Goal: Information Seeking & Learning: Learn about a topic

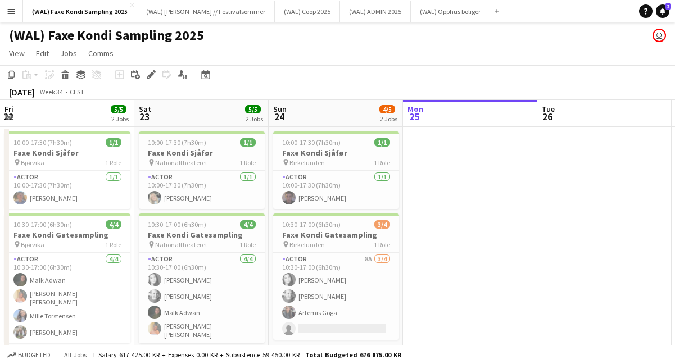
click at [10, 4] on button "Menu" at bounding box center [11, 11] width 22 height 22
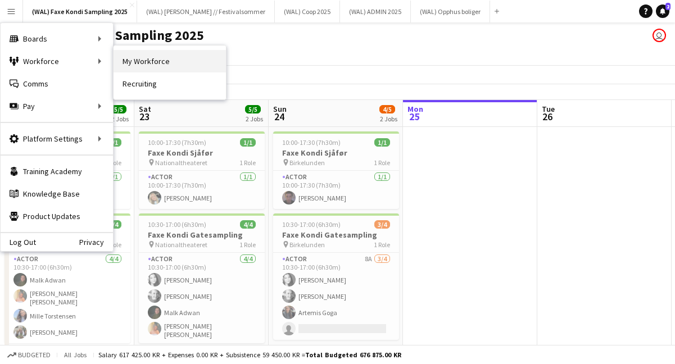
click at [143, 64] on link "My Workforce" at bounding box center [170, 61] width 112 height 22
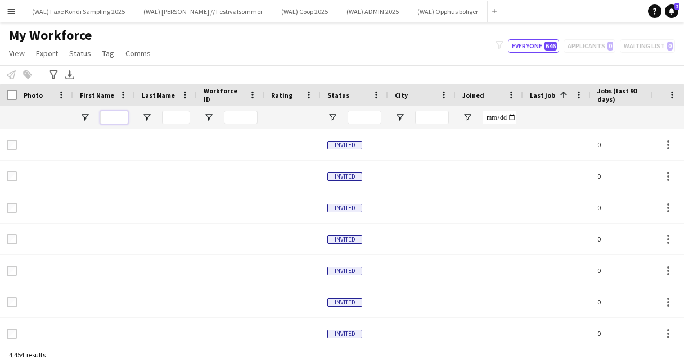
click at [112, 118] on input "First Name Filter Input" at bounding box center [114, 117] width 28 height 13
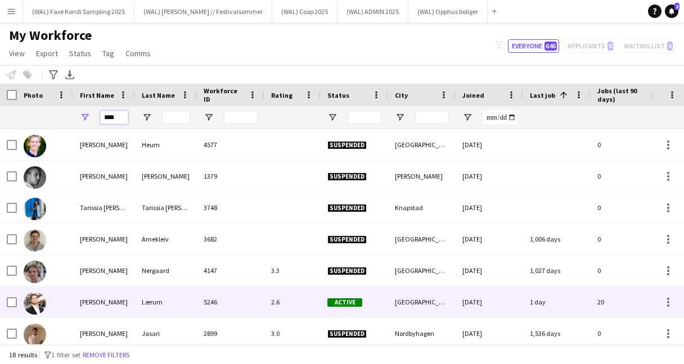
type input "****"
click at [270, 301] on div "2.6" at bounding box center [292, 302] width 56 height 31
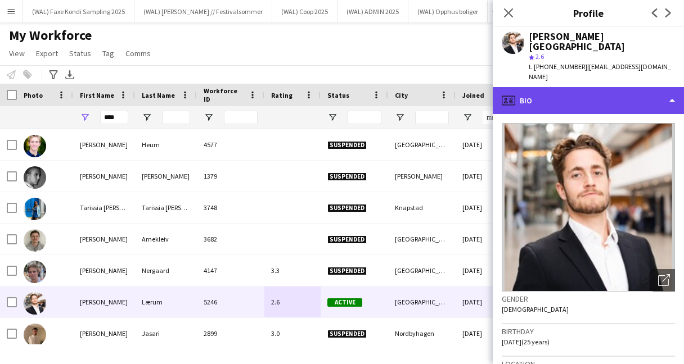
click at [565, 87] on div "profile Bio" at bounding box center [588, 100] width 191 height 27
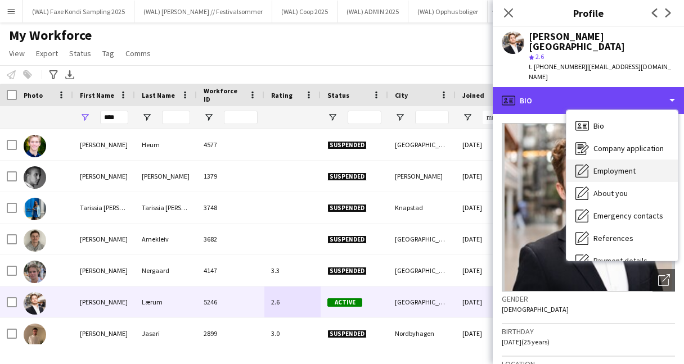
scroll to position [106, 0]
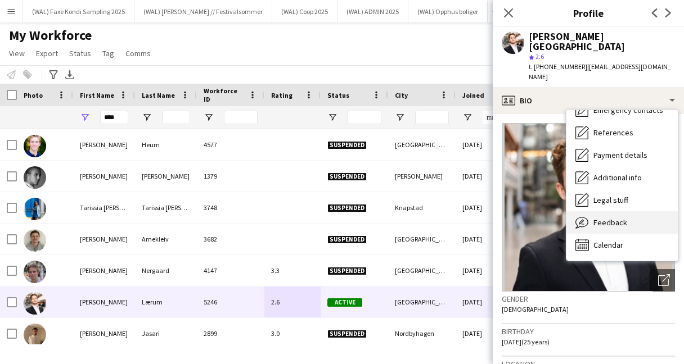
click at [590, 211] on div "Feedback Feedback" at bounding box center [621, 222] width 111 height 22
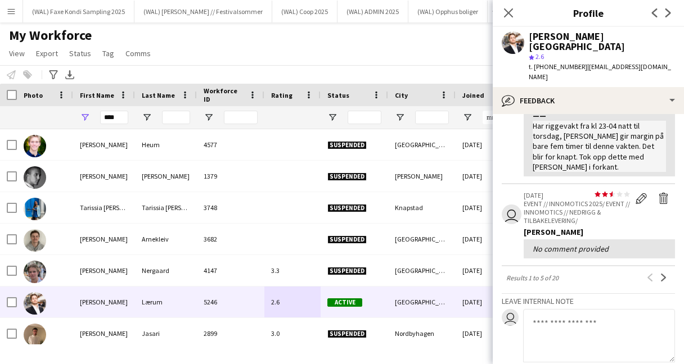
scroll to position [414, 0]
click at [657, 270] on button "Next" at bounding box center [663, 276] width 13 height 13
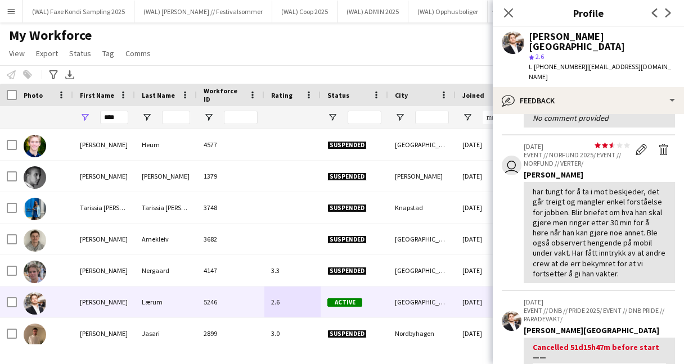
scroll to position [98, 0]
click at [559, 200] on div "har tungt for å ta i mot beskjeder, det går treigt og mangler enkel forståelse …" at bounding box center [599, 232] width 133 height 92
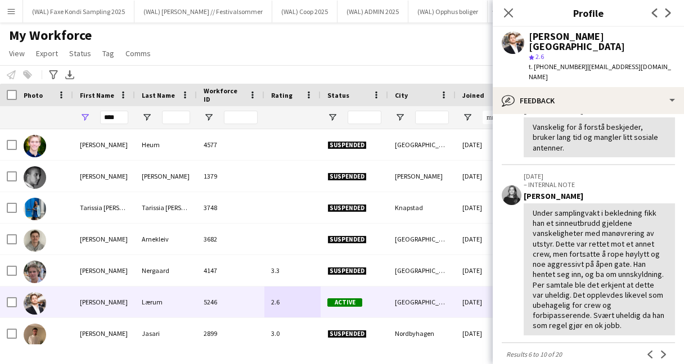
scroll to position [431, 0]
click at [660, 350] on app-icon "Next" at bounding box center [664, 354] width 8 height 8
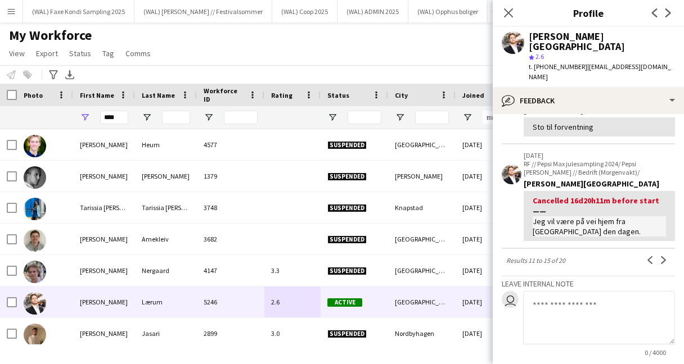
scroll to position [364, 0]
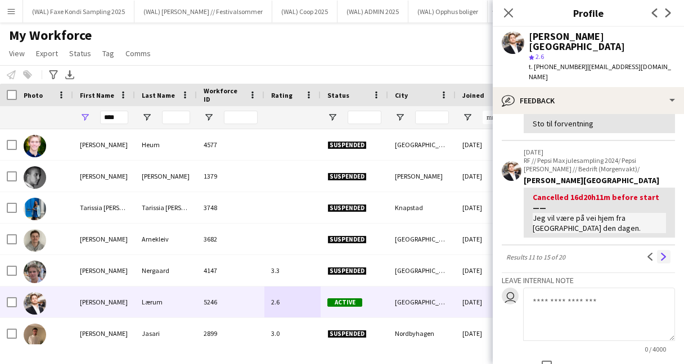
click at [660, 253] on app-icon "Next" at bounding box center [664, 257] width 8 height 8
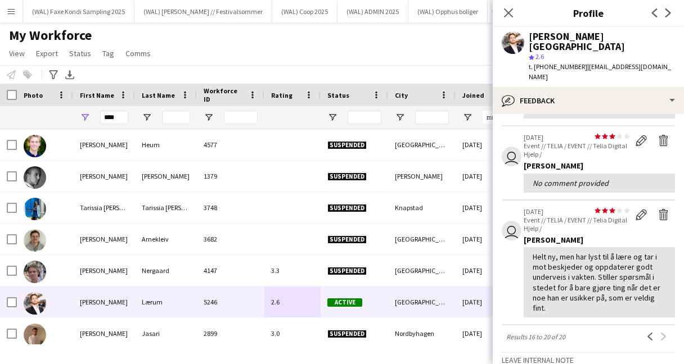
scroll to position [293, 0]
click at [504, 12] on icon "Close pop-in" at bounding box center [508, 12] width 11 height 11
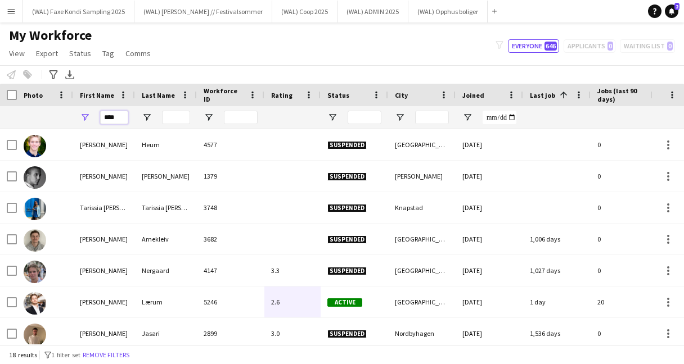
click at [121, 119] on input "****" at bounding box center [114, 117] width 28 height 13
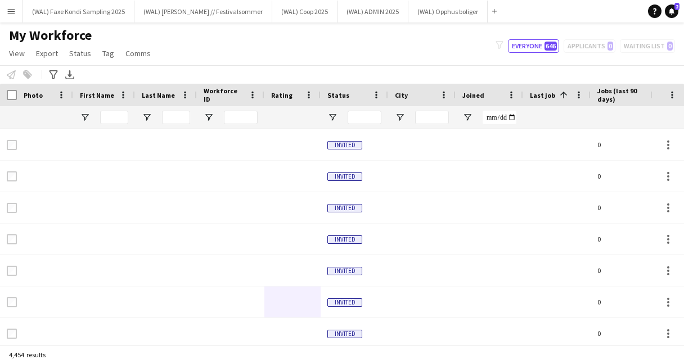
click at [199, 47] on div "My Workforce View Views Default view New view Update view Delete view Edit name…" at bounding box center [342, 46] width 684 height 38
click at [352, 8] on button "(WAL) ADMIN 2025 Close" at bounding box center [372, 12] width 71 height 22
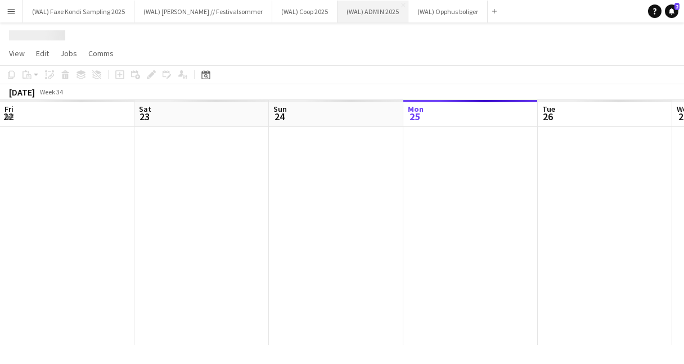
scroll to position [0, 269]
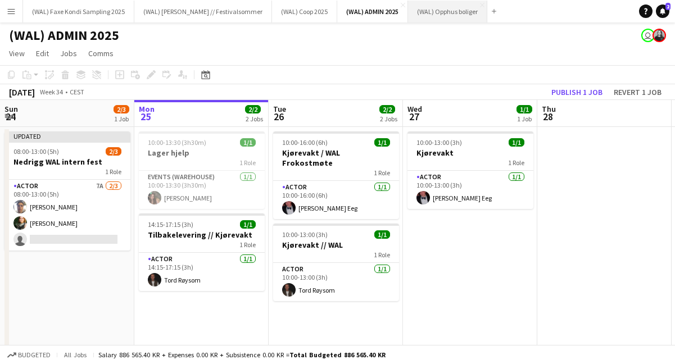
click at [460, 8] on button "(WAL) Opphus boliger Close" at bounding box center [447, 12] width 79 height 22
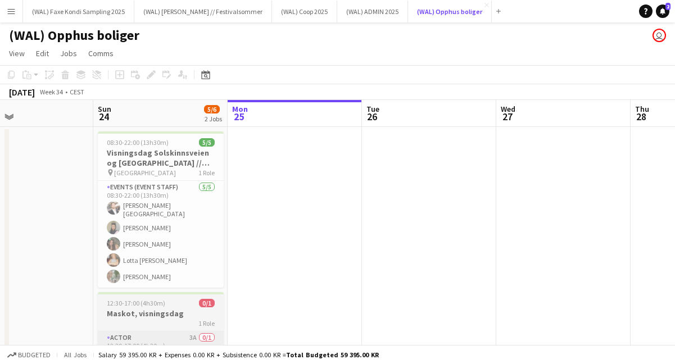
scroll to position [44, 0]
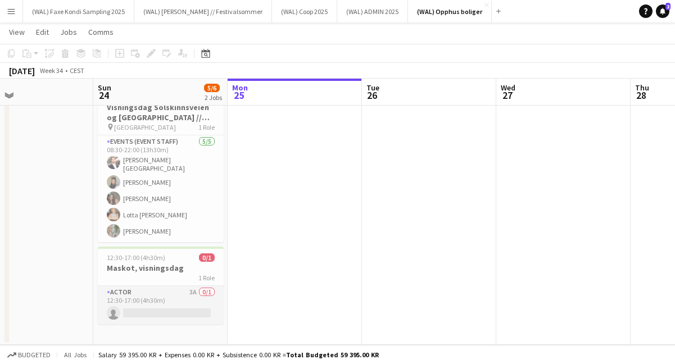
click at [190, 296] on app-card-role "Actor 3A 0/1 12:30-17:00 (4h30m) single-neutral-actions" at bounding box center [161, 305] width 126 height 38
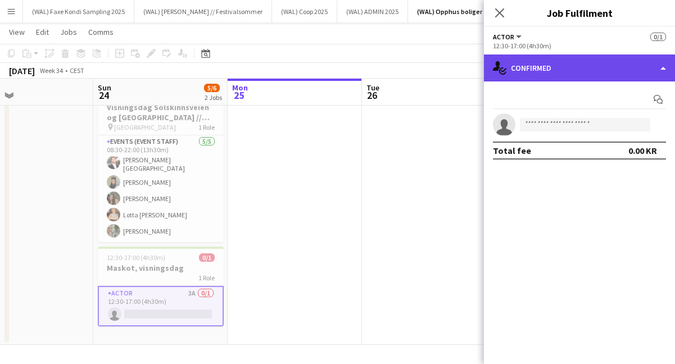
click at [552, 69] on div "single-neutral-actions-check-2 Confirmed" at bounding box center [579, 68] width 191 height 27
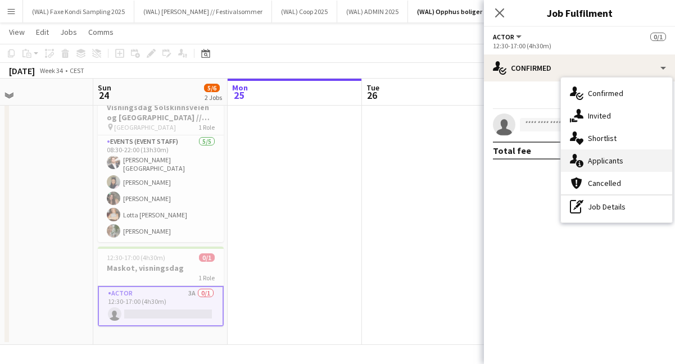
click at [571, 151] on div "single-neutral-actions-information Applicants" at bounding box center [616, 161] width 111 height 22
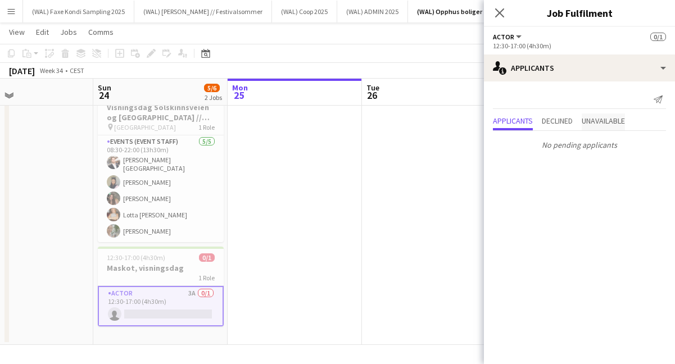
click at [610, 119] on span "Unavailable" at bounding box center [603, 121] width 43 height 8
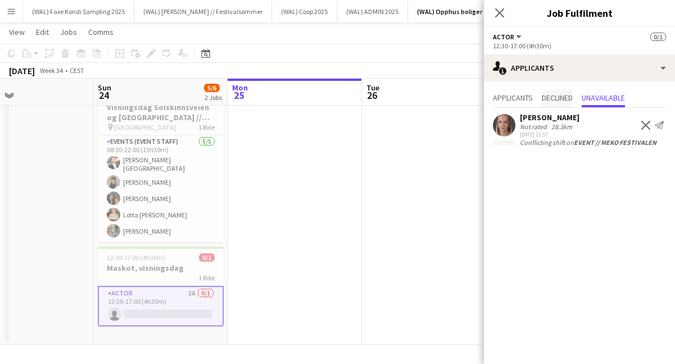
click at [564, 99] on span "Declined" at bounding box center [557, 98] width 31 height 8
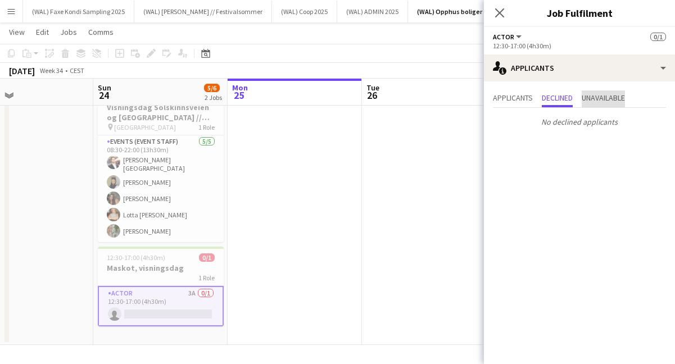
click at [598, 101] on span "Unavailable" at bounding box center [603, 98] width 43 height 8
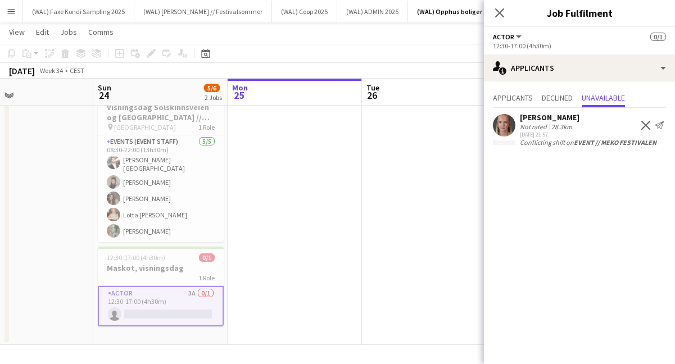
click at [509, 125] on app-user-avatar at bounding box center [504, 125] width 22 height 22
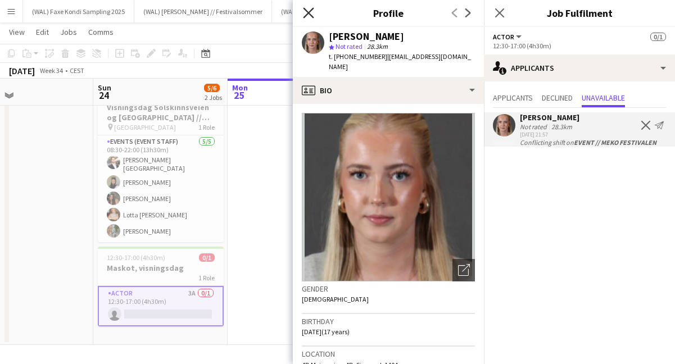
click at [310, 11] on icon at bounding box center [308, 12] width 11 height 11
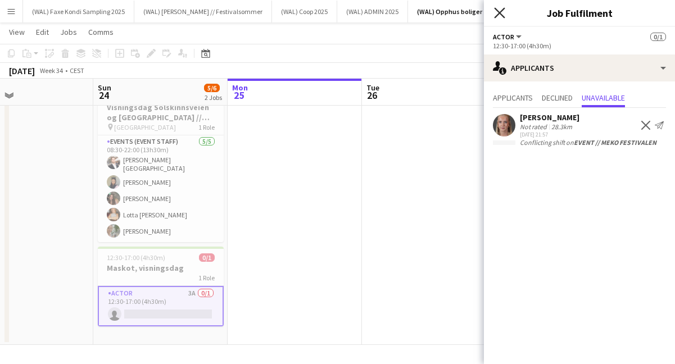
click at [498, 12] on icon "Close pop-in" at bounding box center [499, 12] width 11 height 11
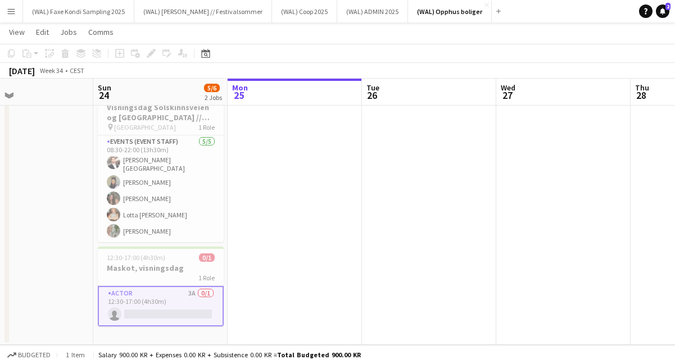
click at [482, 67] on div "[DATE] Week 34 • CEST" at bounding box center [337, 71] width 675 height 16
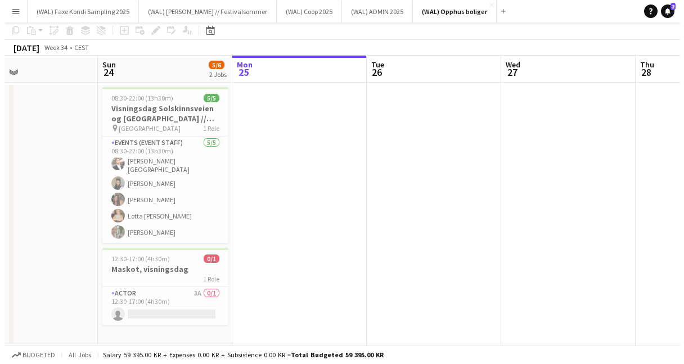
scroll to position [0, 0]
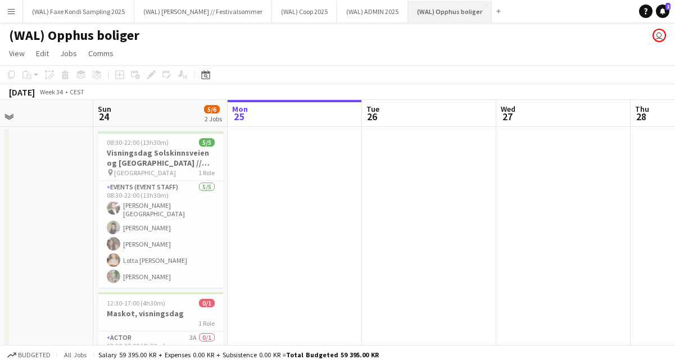
click at [468, 6] on button "(WAL) Opphus boliger Close" at bounding box center [450, 12] width 84 height 22
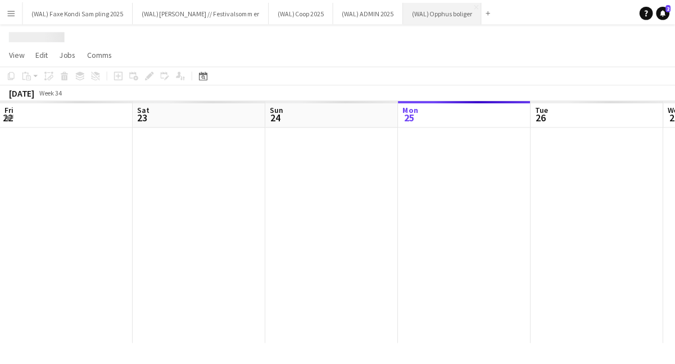
scroll to position [0, 269]
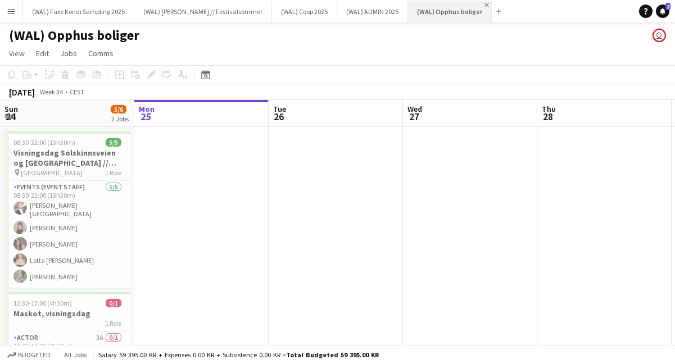
click at [485, 3] on app-icon "Close" at bounding box center [487, 5] width 4 height 4
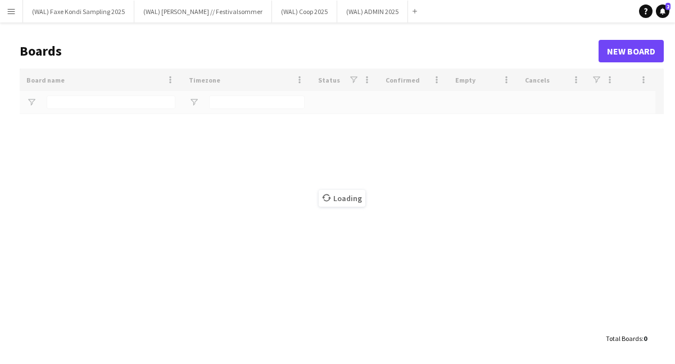
type input "****"
